Goal: Navigation & Orientation: Find specific page/section

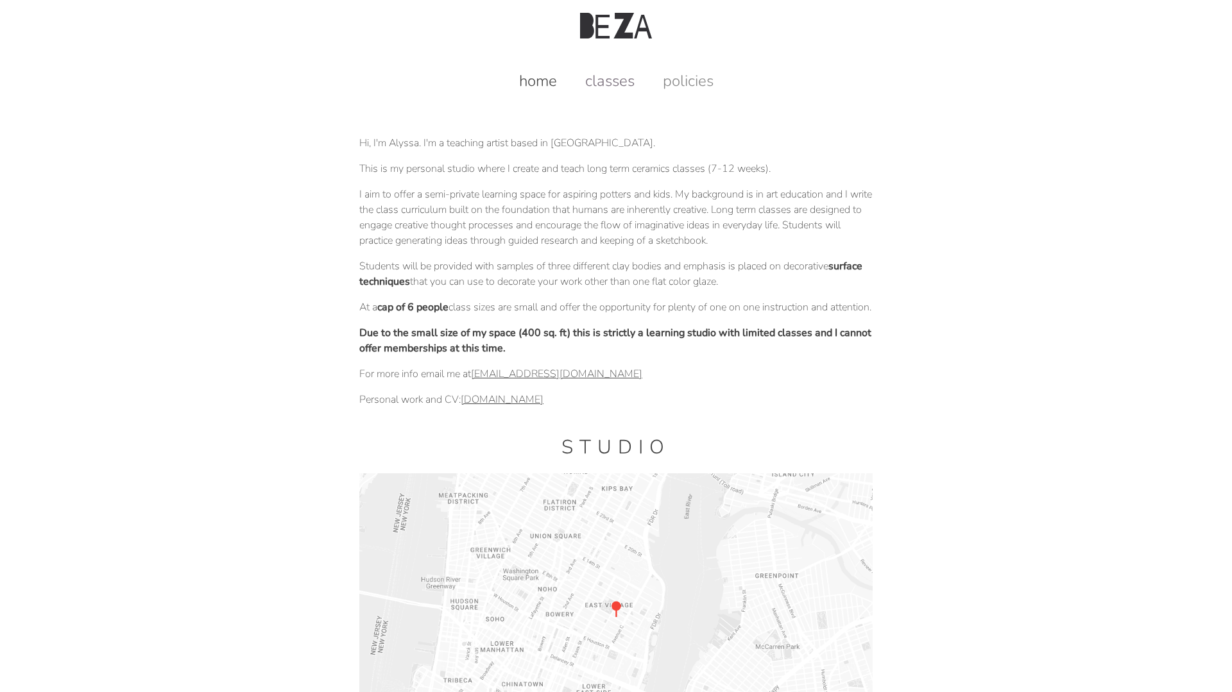
click at [624, 73] on link "classes" at bounding box center [609, 81] width 75 height 21
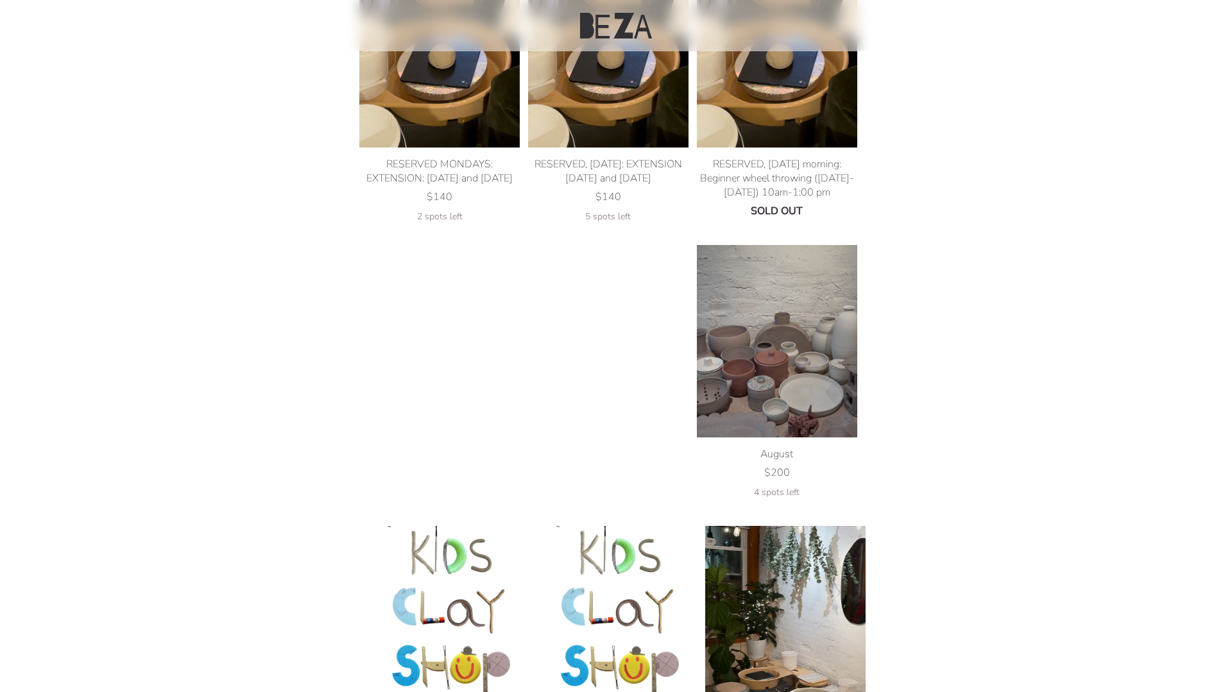
scroll to position [151, 0]
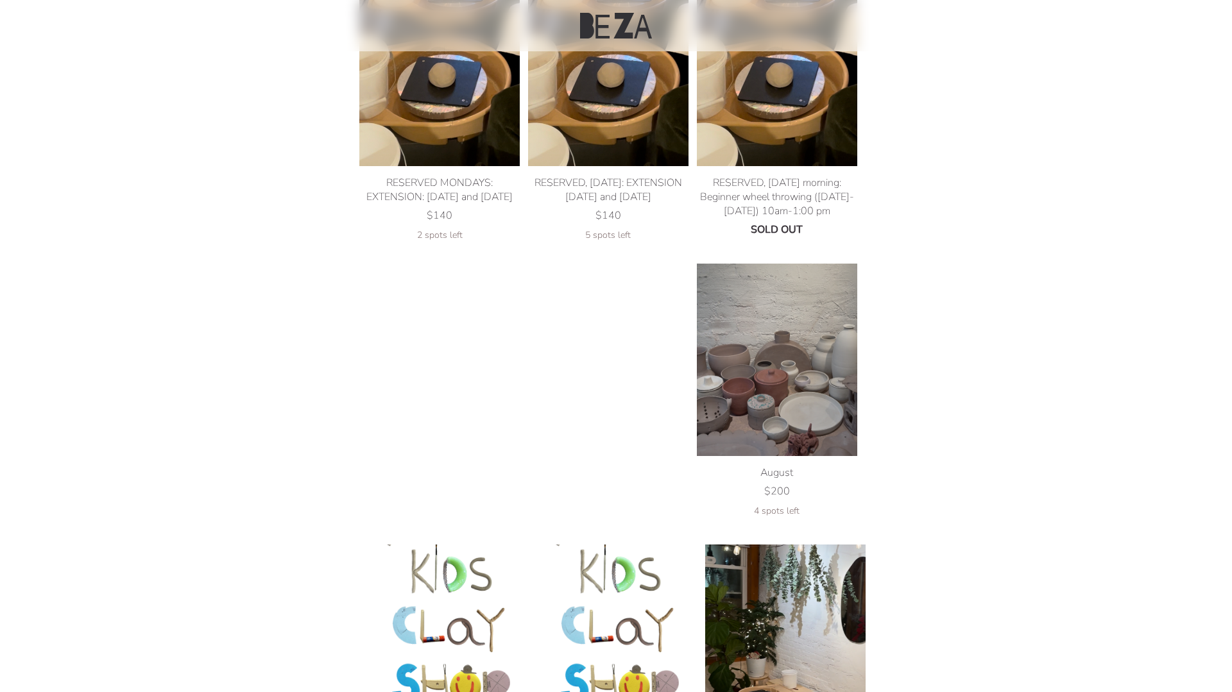
click at [639, 133] on img at bounding box center [608, 70] width 160 height 193
click at [738, 341] on img at bounding box center [777, 360] width 160 height 193
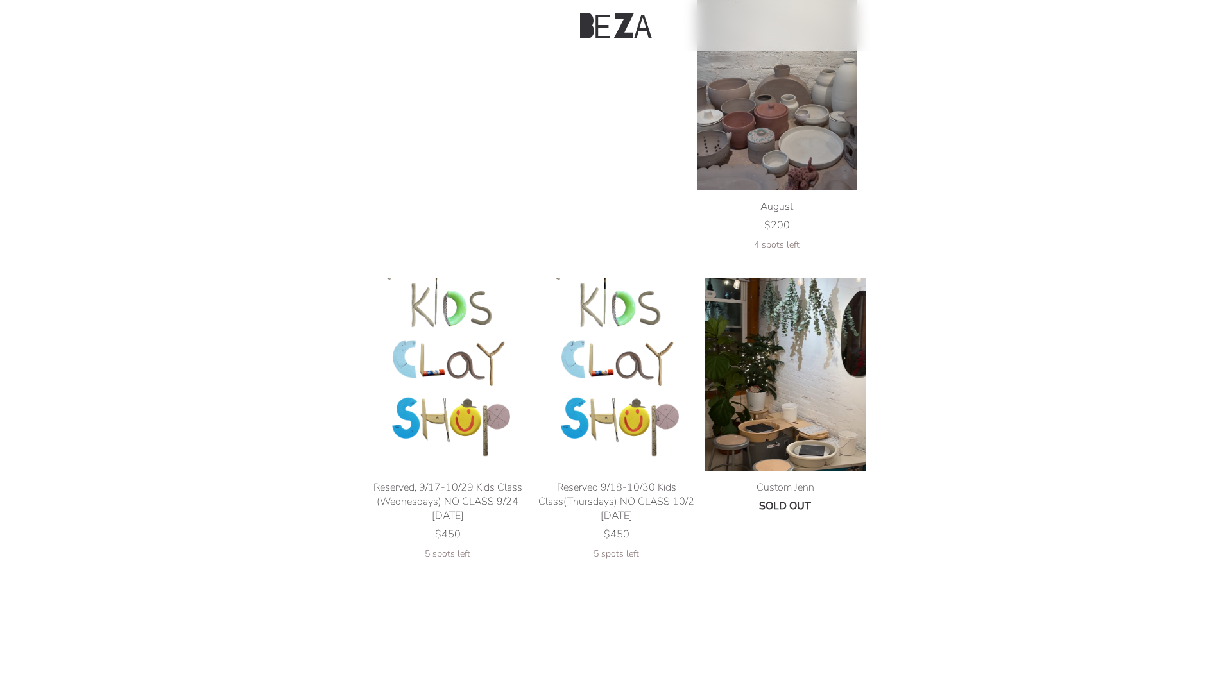
scroll to position [418, 0]
click at [726, 347] on img at bounding box center [785, 374] width 160 height 193
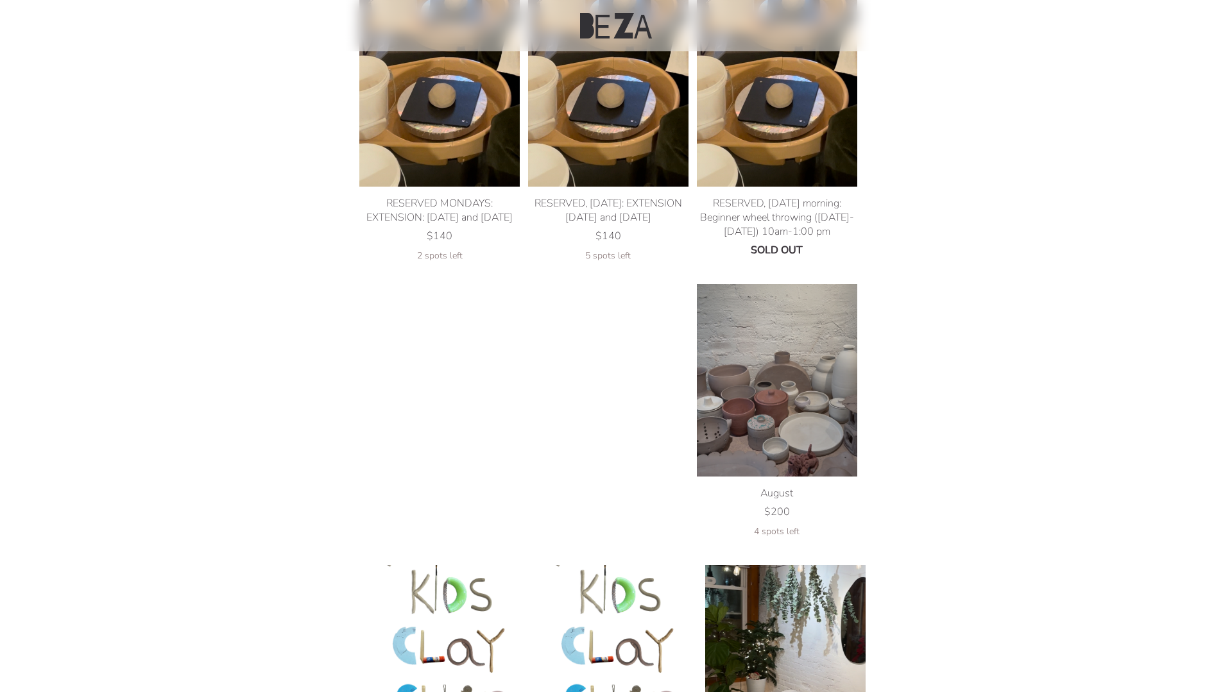
scroll to position [0, 0]
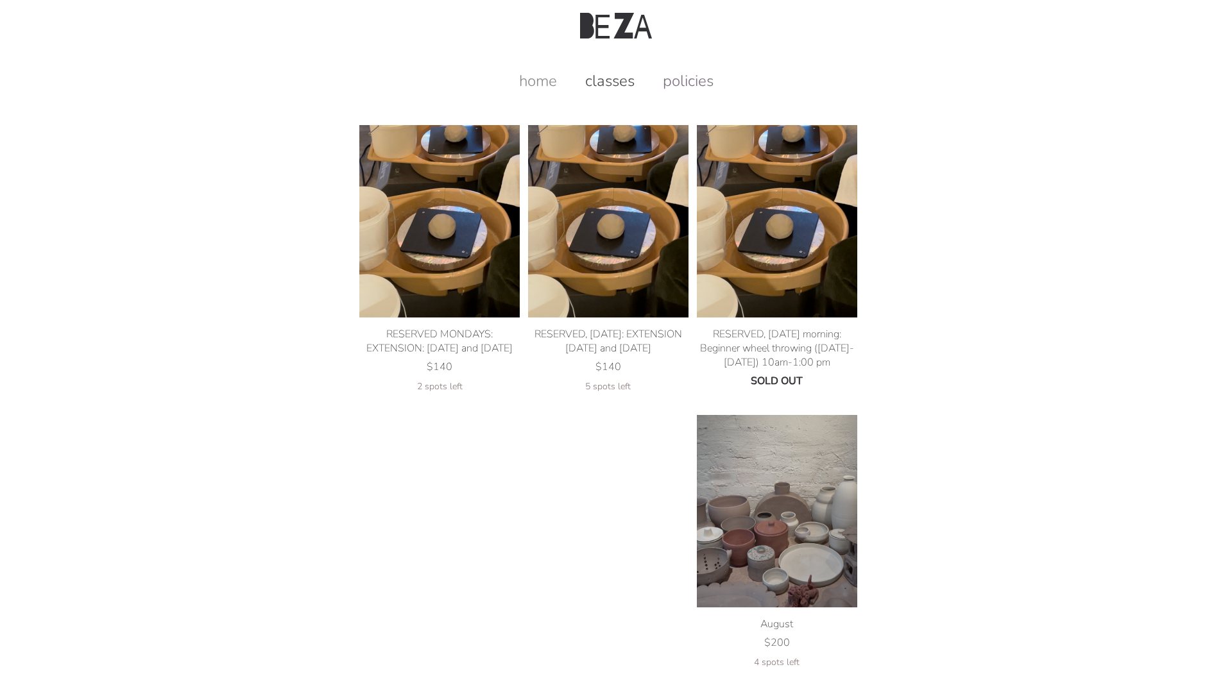
click at [675, 71] on link "policies" at bounding box center [688, 81] width 76 height 21
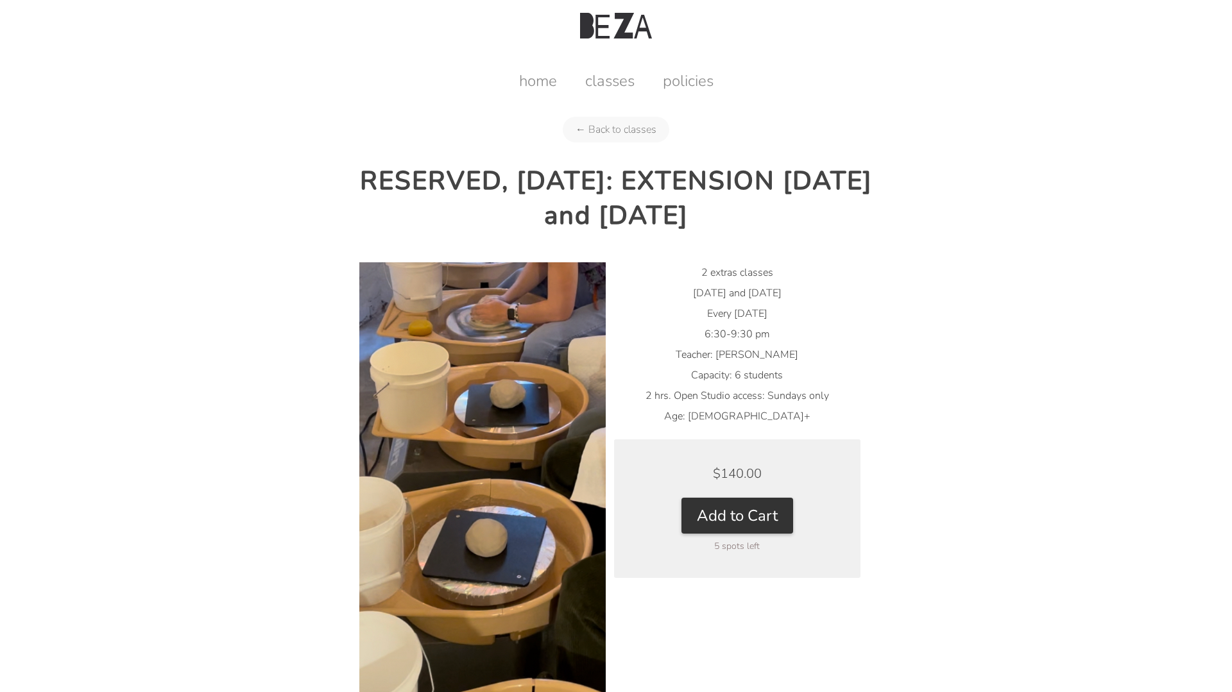
scroll to position [91, 0]
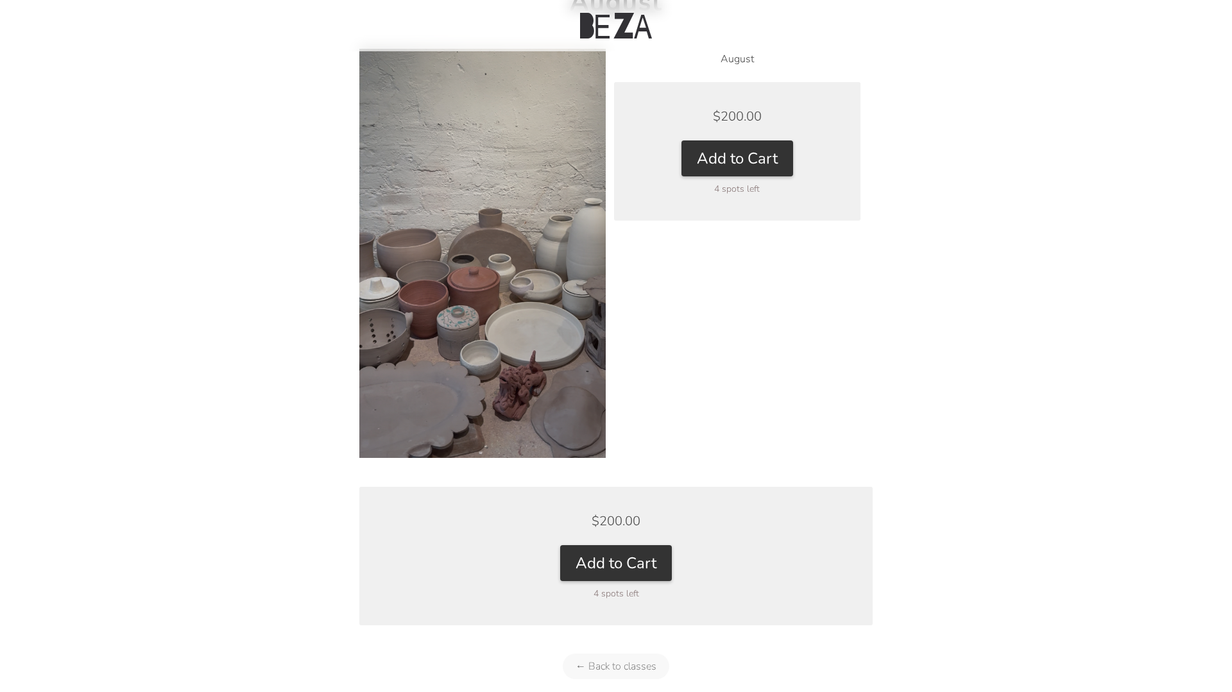
scroll to position [181, 0]
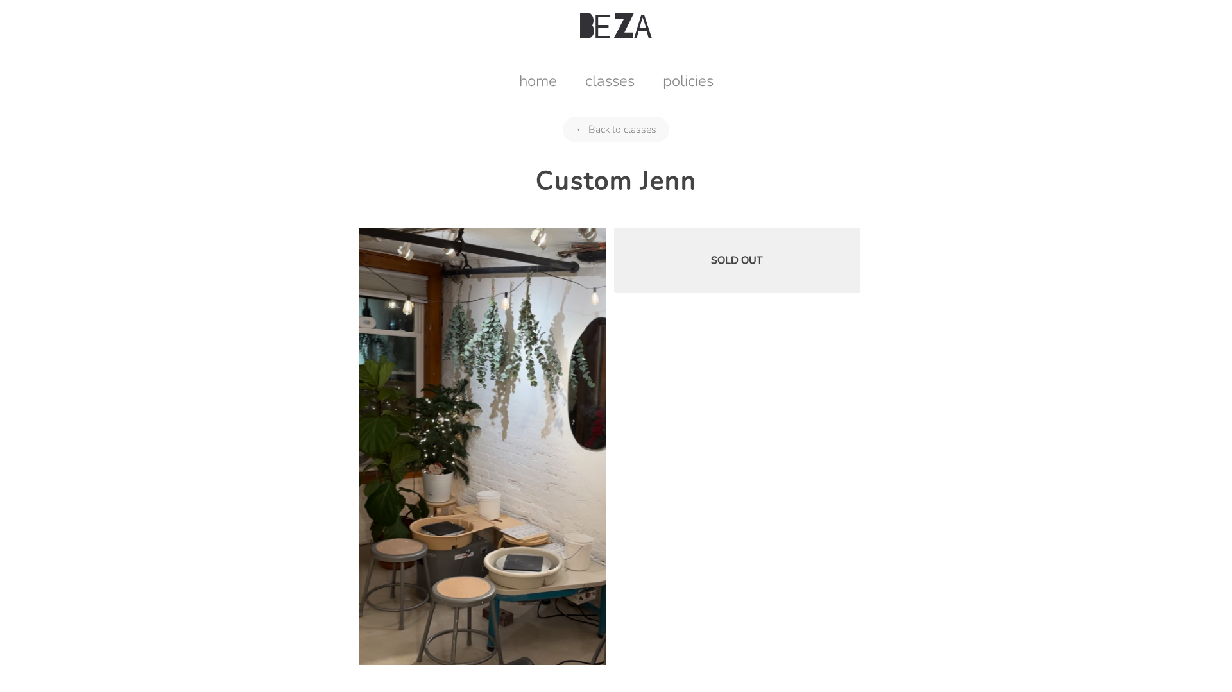
scroll to position [91, 0]
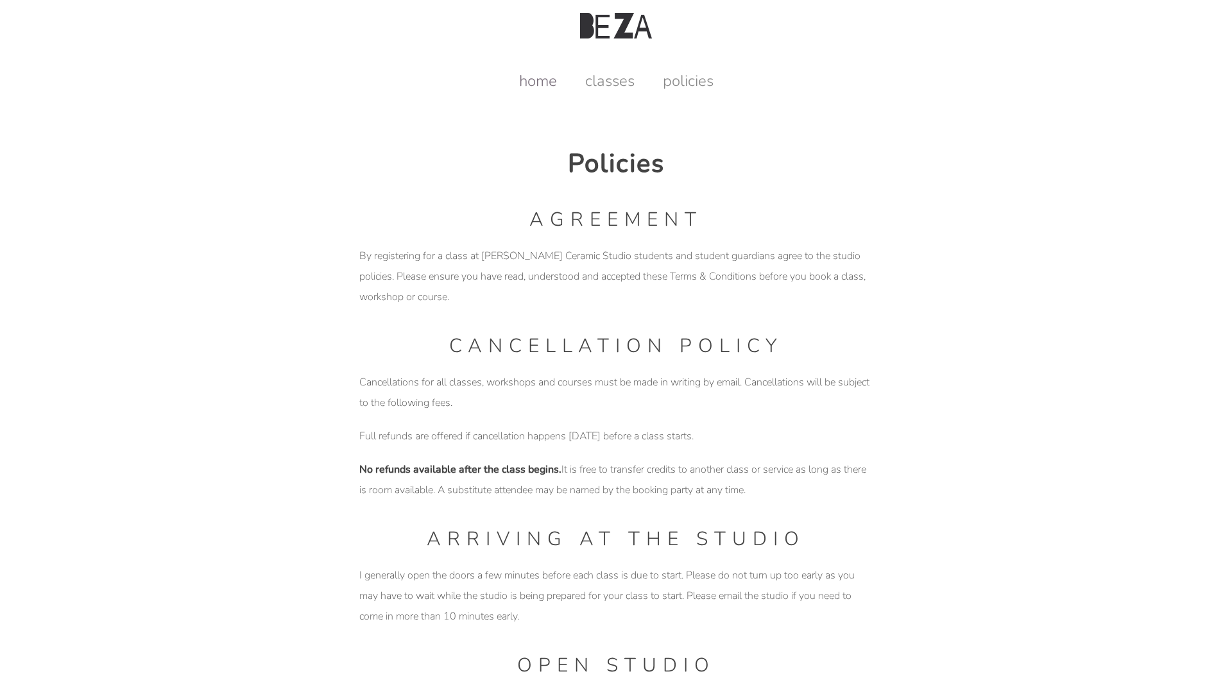
click at [551, 86] on link "home" at bounding box center [538, 81] width 64 height 21
